Goal: Information Seeking & Learning: Learn about a topic

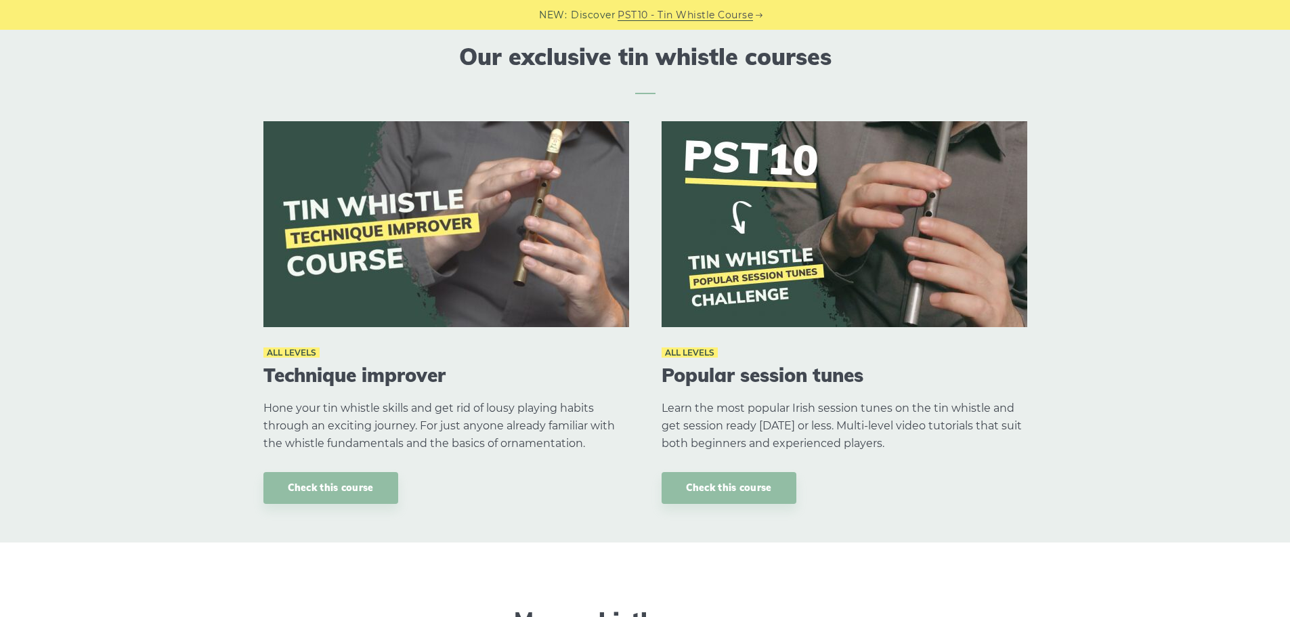
scroll to position [542, 0]
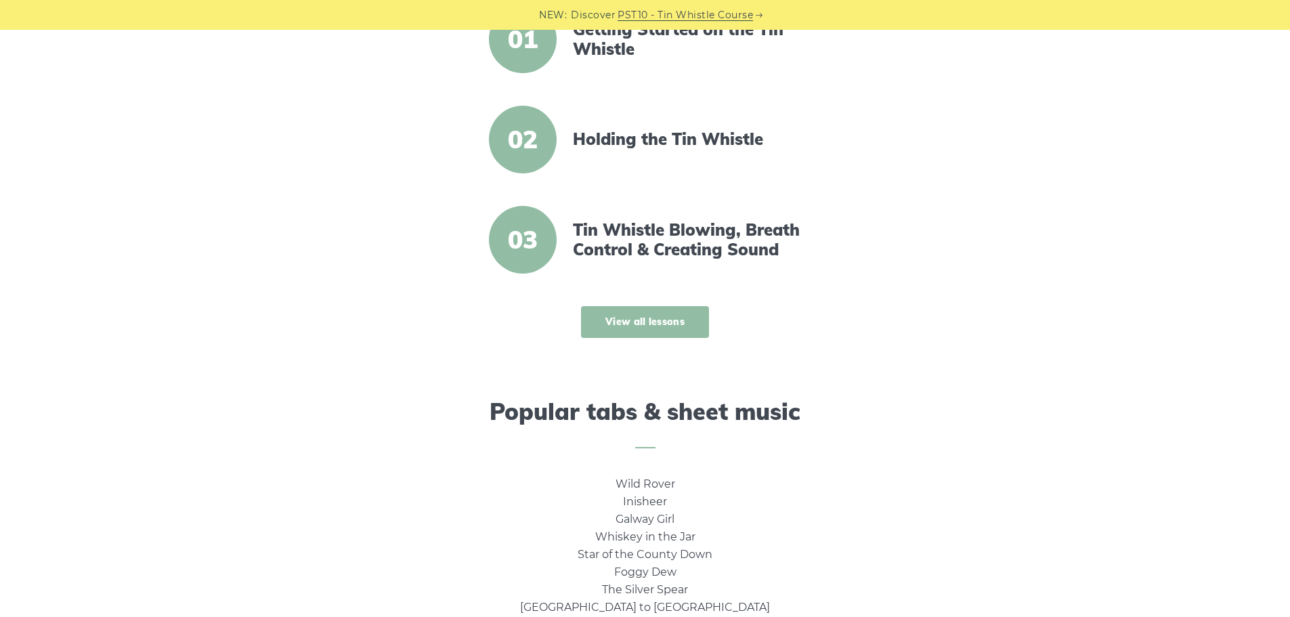
click at [635, 312] on link "View all lessons" at bounding box center [645, 322] width 128 height 32
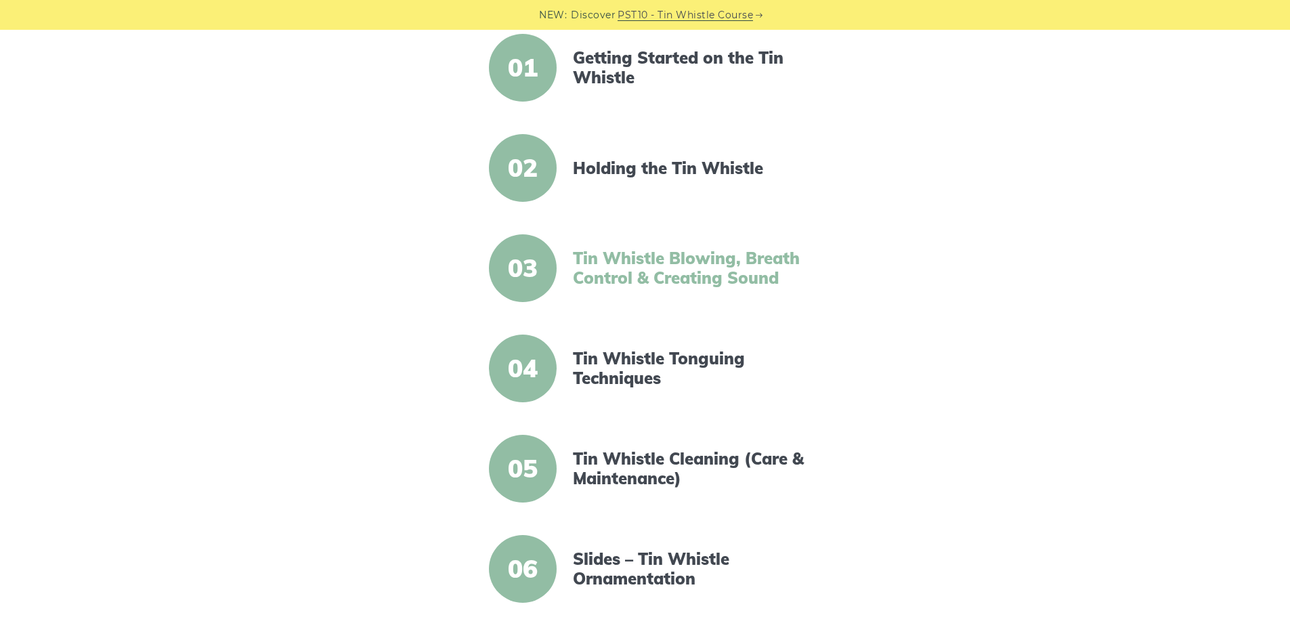
scroll to position [361, 0]
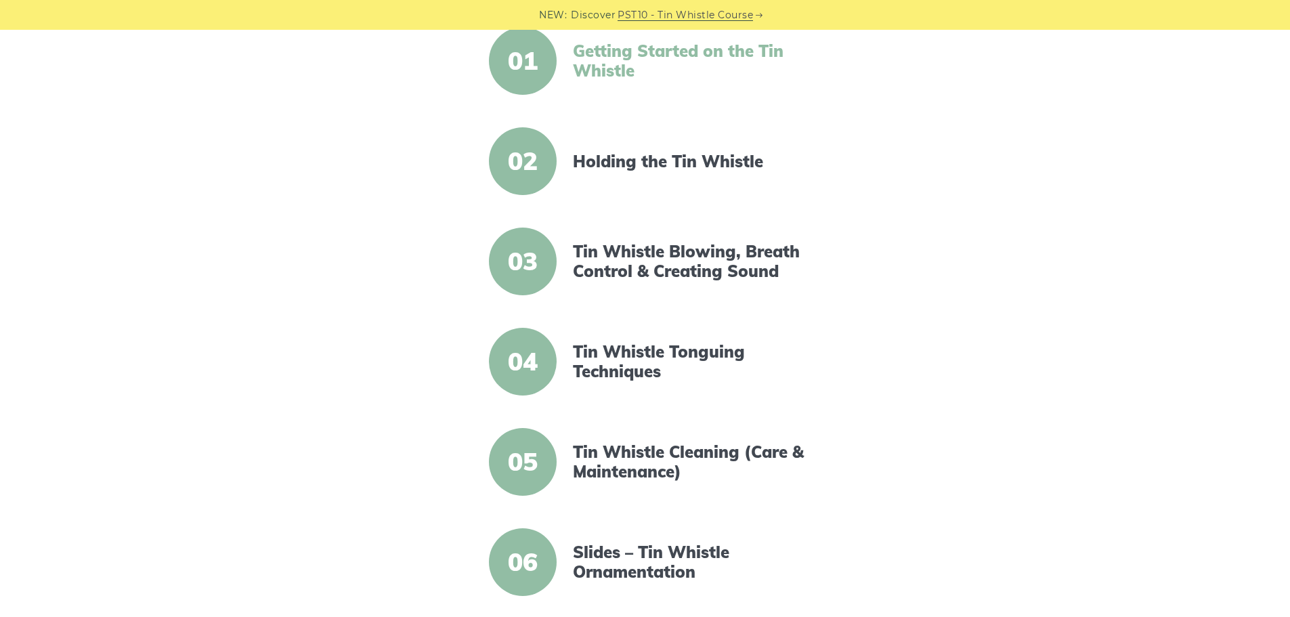
click at [593, 64] on link "Getting Started on the Tin Whistle" at bounding box center [689, 60] width 233 height 39
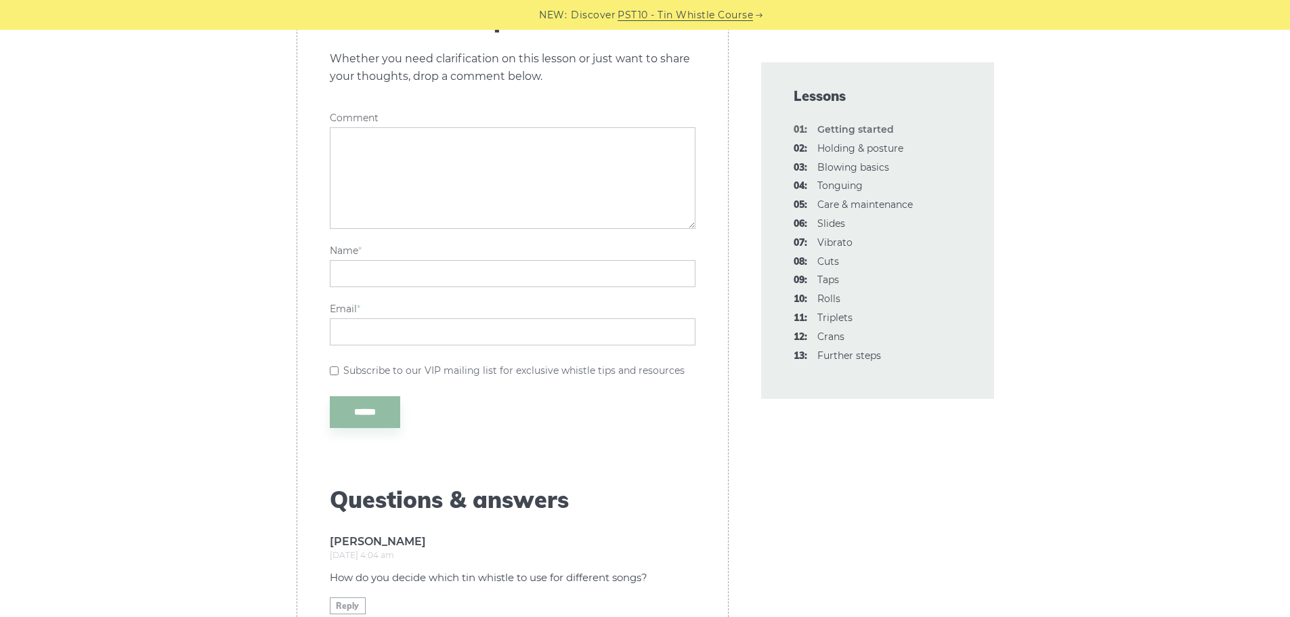
scroll to position [3613, 0]
